Goal: Information Seeking & Learning: Find specific fact

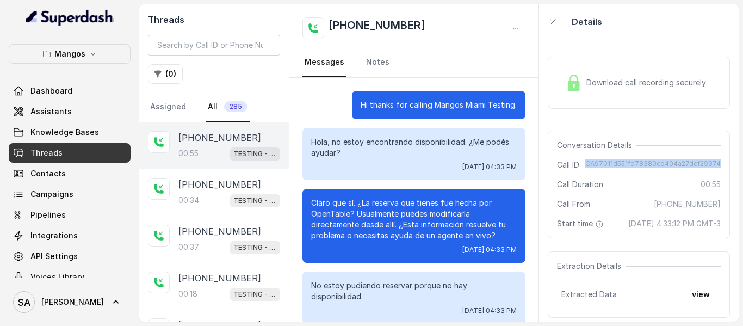
scroll to position [220, 0]
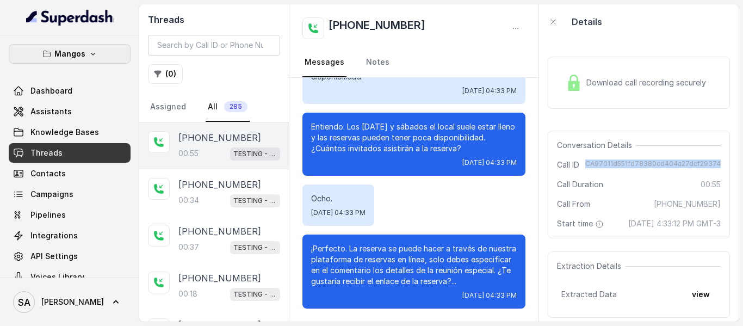
click at [91, 54] on icon "button" at bounding box center [93, 54] width 4 height 3
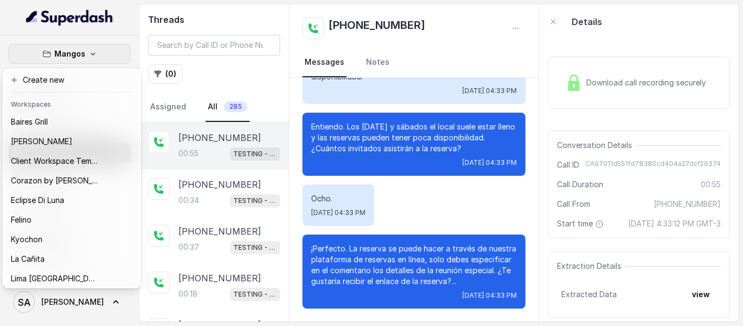
click at [178, 55] on div "Mangos Dashboard Assistants Knowledge Bases Threads Contacts Campaigns Pipeline…" at bounding box center [371, 163] width 743 height 326
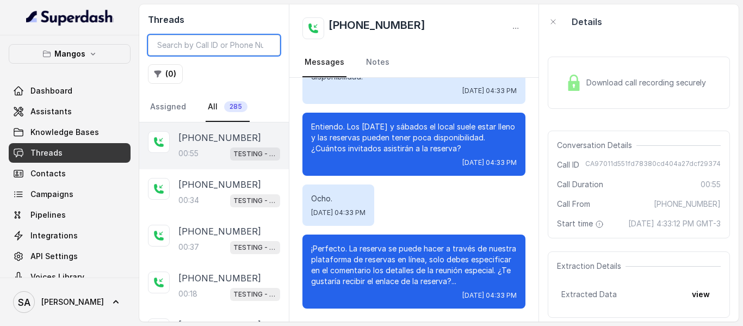
click at [183, 47] on input "search" at bounding box center [214, 45] width 132 height 21
paste input "CA805b4b243d5495bd8d6fa78c45a6c2e3"
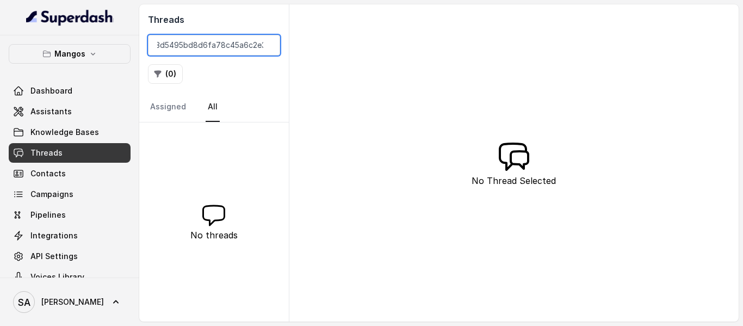
type input "CA805b4b243d5495bd8d6fa78c45a6c2e3"
click at [54, 43] on div "Mangos Dashboard Assistants Knowledge Bases Threads Contacts Campaigns Pipeline…" at bounding box center [69, 156] width 139 height 242
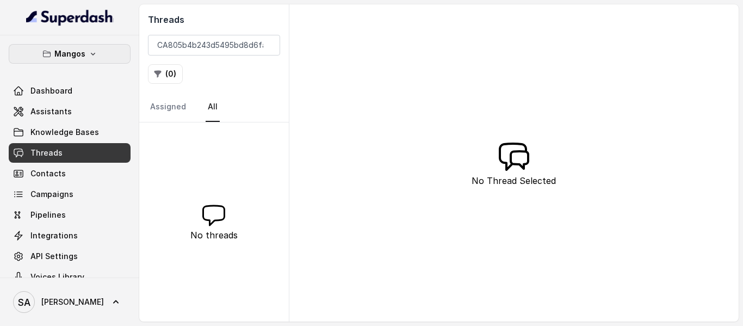
click at [57, 57] on p "Mangos" at bounding box center [69, 53] width 31 height 13
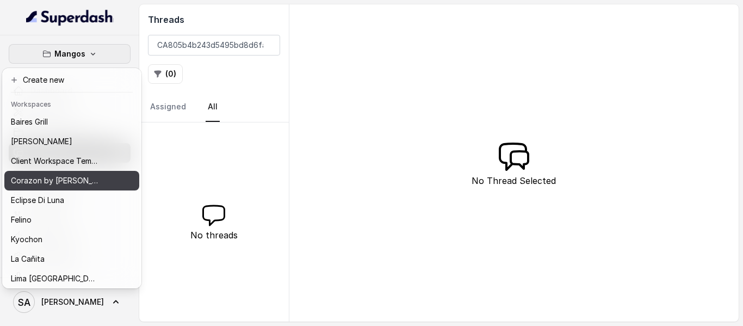
click at [65, 177] on p "Corazon by [PERSON_NAME]" at bounding box center [54, 180] width 87 height 13
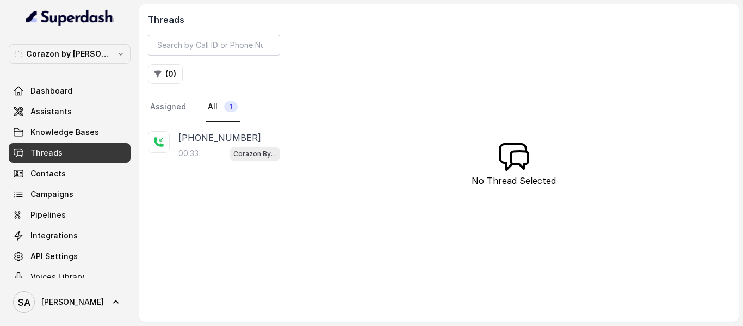
click at [59, 153] on span "Threads" at bounding box center [46, 152] width 32 height 11
click at [183, 42] on input "search" at bounding box center [214, 45] width 132 height 21
paste input "CA805b4b243d5495bd8d6fa78c45a6c2e3"
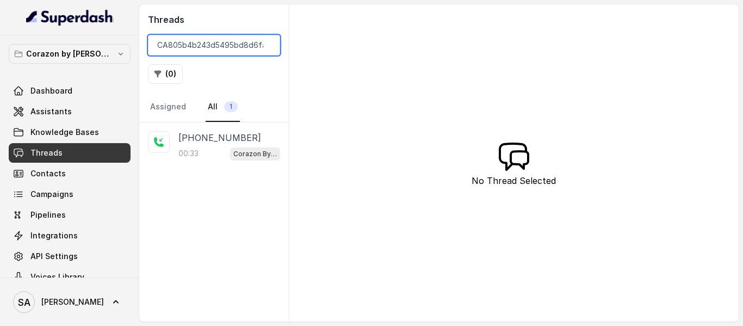
scroll to position [0, 51]
type input "CA805b4b243d5495bd8d6fa78c45a6c2e3"
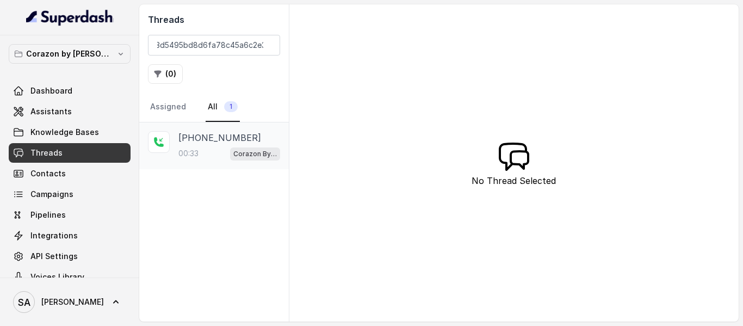
scroll to position [0, 0]
click at [229, 149] on div "00:33 Corazon By Baires" at bounding box center [229, 153] width 102 height 14
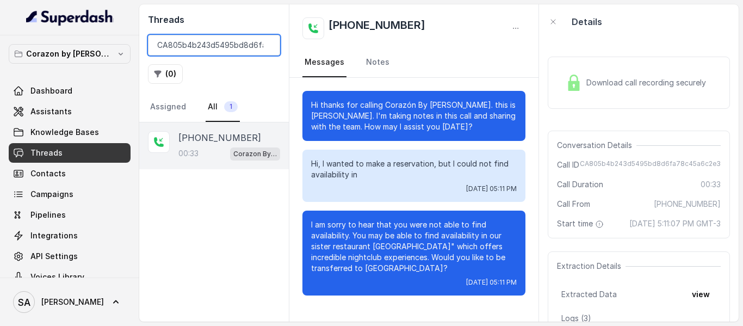
click at [265, 44] on input "CA805b4b243d5495bd8d6fa78c45a6c2e3" at bounding box center [214, 45] width 132 height 21
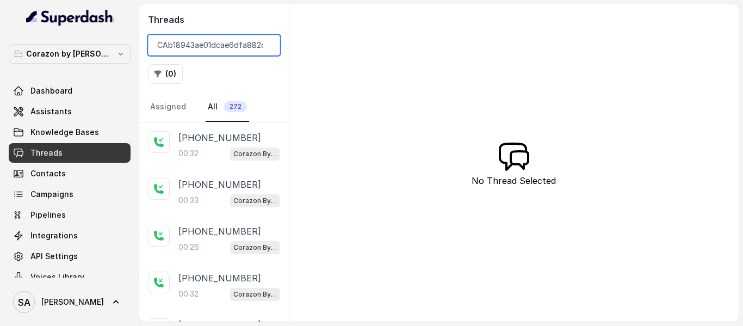
scroll to position [0, 41]
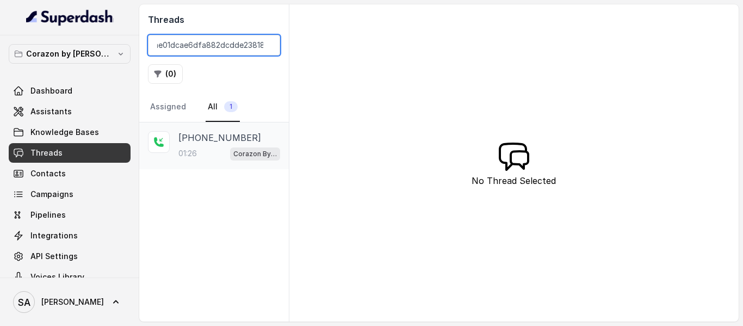
type input "CAb18943ae01dcae6dfa882dcdde23818"
click at [215, 150] on div "01:26 Corazon By [PERSON_NAME]" at bounding box center [229, 153] width 102 height 14
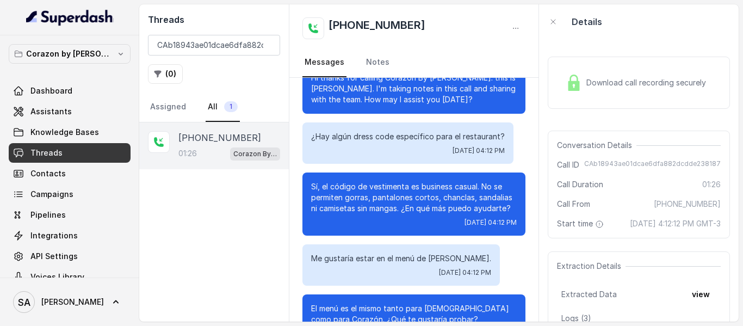
scroll to position [55, 0]
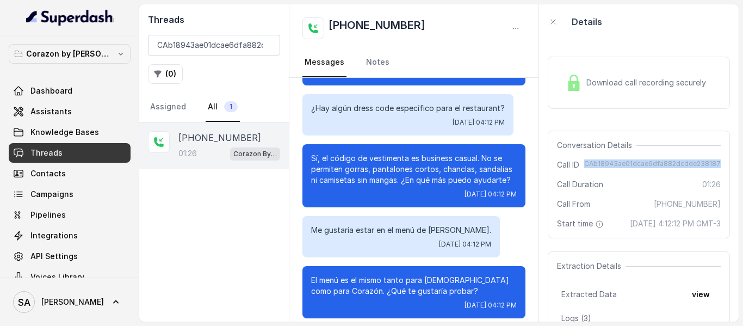
drag, startPoint x: 583, startPoint y: 165, endPoint x: 715, endPoint y: 159, distance: 131.8
click at [715, 159] on div "Conversation Details Call ID CAb18943ae01dcae6dfa882dcdde238187 Call Duration 0…" at bounding box center [639, 185] width 182 height 108
